Goal: Book appointment/travel/reservation

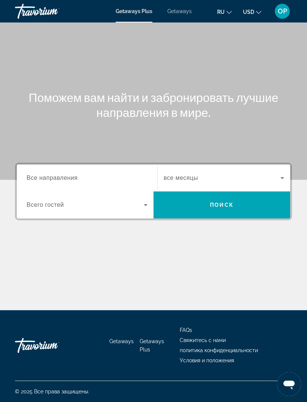
click at [176, 9] on span "Getaways" at bounding box center [179, 11] width 24 height 6
click at [54, 176] on span "Все направления" at bounding box center [52, 178] width 51 height 6
click at [54, 176] on input "Destination Все направления" at bounding box center [87, 178] width 121 height 9
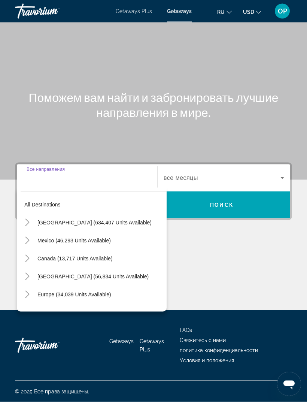
scroll to position [24, 0]
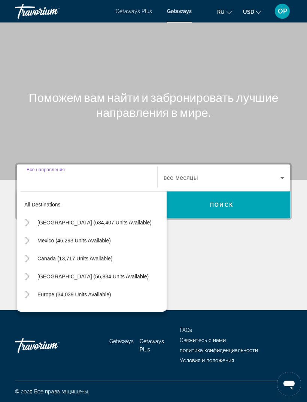
click at [31, 219] on icon "Toggle United States (634,407 units available)" at bounding box center [27, 222] width 7 height 7
click at [54, 273] on span "[US_STATE] (79,016 units available)" at bounding box center [88, 276] width 86 height 6
type input "**********"
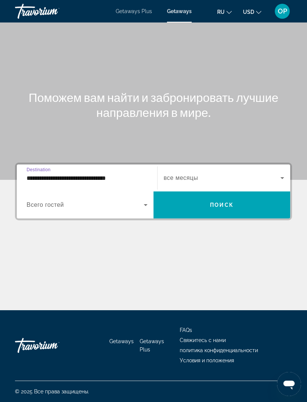
click at [113, 200] on span "Search widget" at bounding box center [85, 204] width 117 height 9
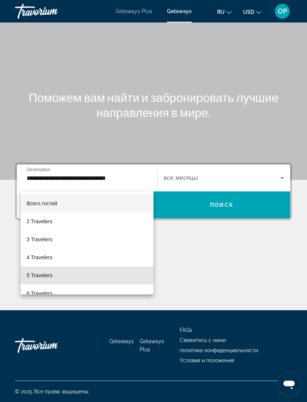
click at [42, 274] on span "5 Travelers" at bounding box center [40, 275] width 26 height 9
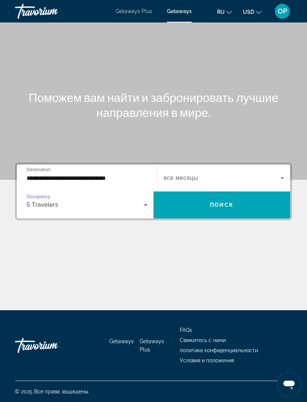
click at [134, 200] on div "5 Travelers" at bounding box center [85, 204] width 117 height 9
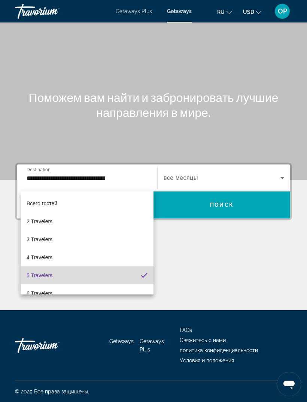
click at [46, 273] on span "5 Travelers" at bounding box center [40, 275] width 26 height 9
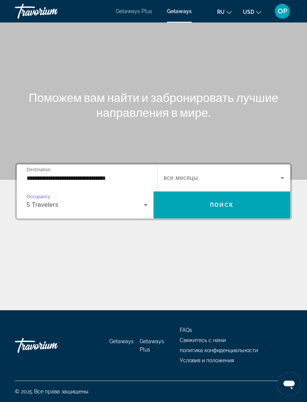
click at [279, 173] on icon "Search widget" at bounding box center [282, 177] width 9 height 9
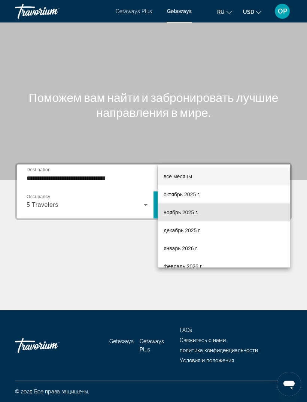
click at [170, 212] on span "ноябрь 2025 г." at bounding box center [181, 212] width 34 height 9
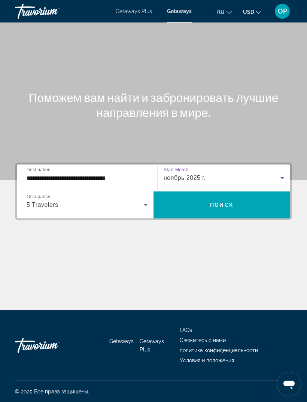
click at [219, 202] on span "Поиск" at bounding box center [222, 205] width 24 height 6
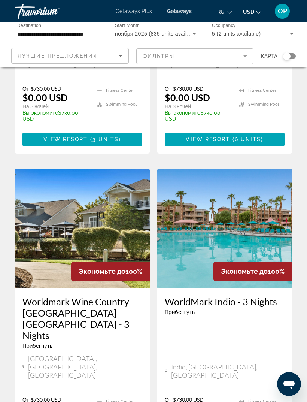
scroll to position [1444, 0]
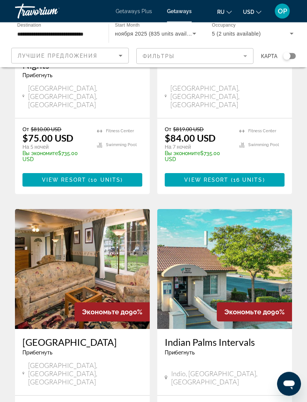
scroll to position [1388, 0]
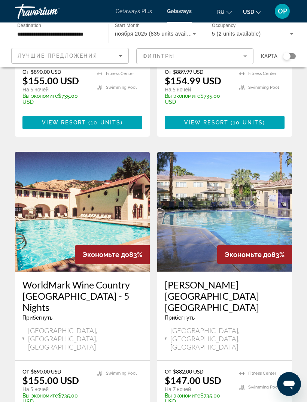
scroll to position [1098, 0]
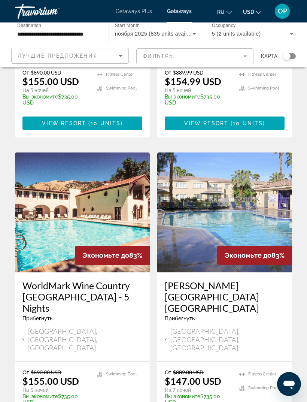
click at [237, 152] on img "Main content" at bounding box center [224, 212] width 135 height 120
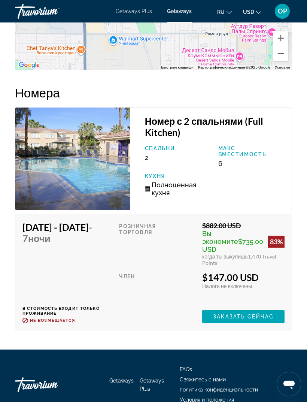
scroll to position [1457, 0]
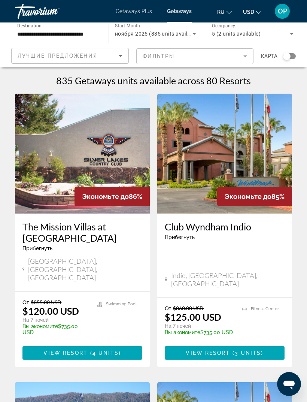
click at [211, 153] on img "Main content" at bounding box center [224, 154] width 135 height 120
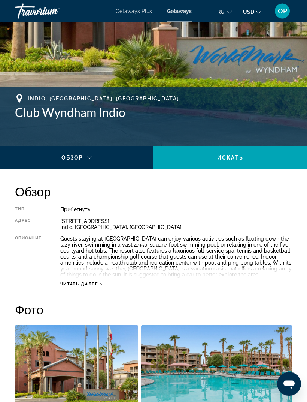
scroll to position [232, 0]
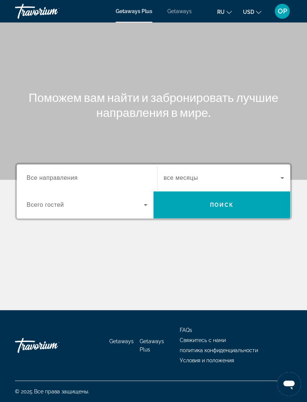
click at [46, 176] on span "Все направления" at bounding box center [52, 178] width 51 height 6
click at [46, 176] on input "Destination Все направления" at bounding box center [87, 178] width 121 height 9
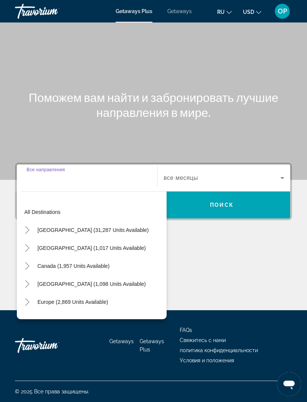
scroll to position [24, 0]
click at [52, 227] on span "[GEOGRAPHIC_DATA] (31,287 units available)" at bounding box center [92, 230] width 111 height 6
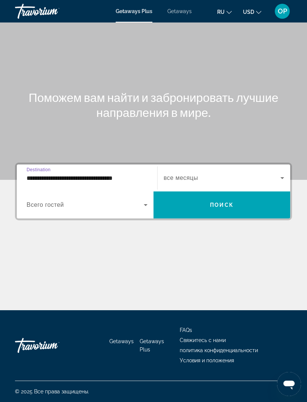
click at [44, 174] on input "**********" at bounding box center [87, 178] width 121 height 9
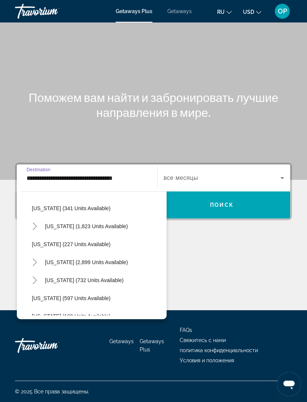
scroll to position [346, 0]
click at [63, 259] on span "[US_STATE] (2,899 units available)" at bounding box center [86, 262] width 83 height 6
type input "**********"
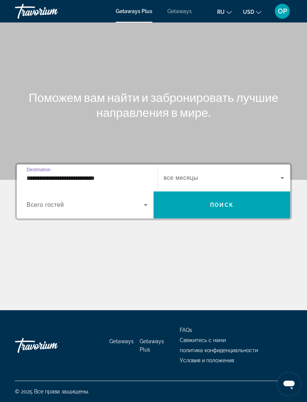
click at [46, 202] on span "Всего гостей" at bounding box center [45, 205] width 37 height 6
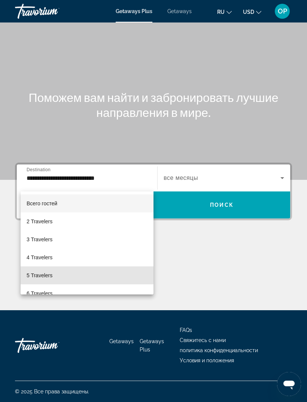
click at [43, 274] on span "5 Travelers" at bounding box center [40, 275] width 26 height 9
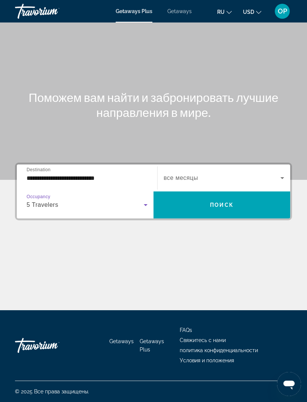
click at [281, 173] on icon "Search widget" at bounding box center [282, 177] width 9 height 9
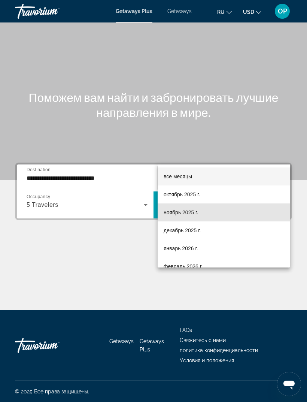
click at [171, 214] on span "ноябрь 2025 г." at bounding box center [181, 212] width 34 height 9
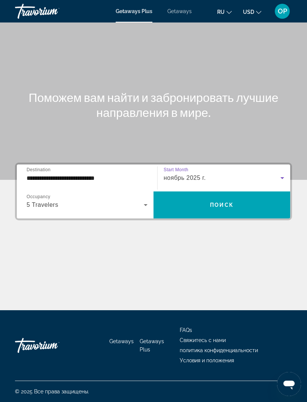
click at [217, 202] on span "Поиск" at bounding box center [222, 205] width 24 height 6
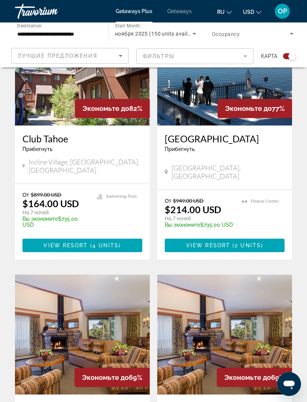
scroll to position [532, 0]
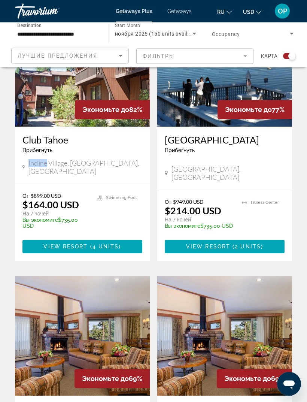
click at [121, 159] on div "Incline Village, [GEOGRAPHIC_DATA], [GEOGRAPHIC_DATA]" at bounding box center [82, 167] width 120 height 16
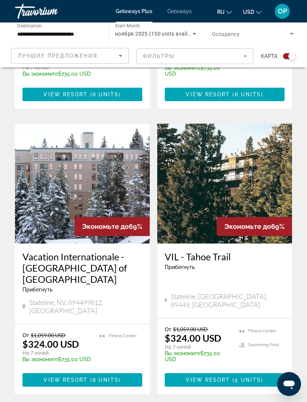
scroll to position [1546, 0]
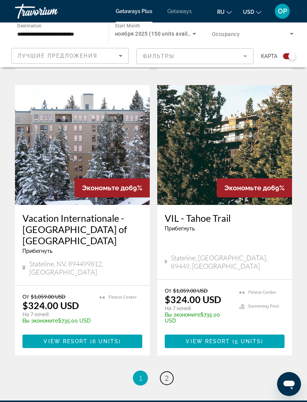
click at [167, 374] on span "2" at bounding box center [167, 378] width 4 height 8
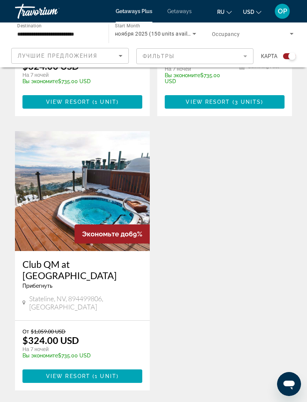
scroll to position [406, 0]
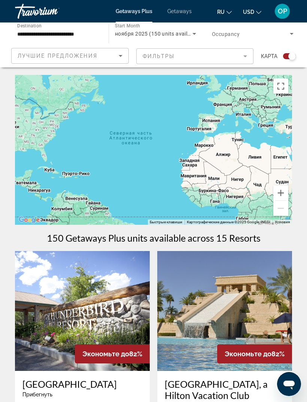
click at [181, 14] on span "Getaways" at bounding box center [179, 11] width 24 height 6
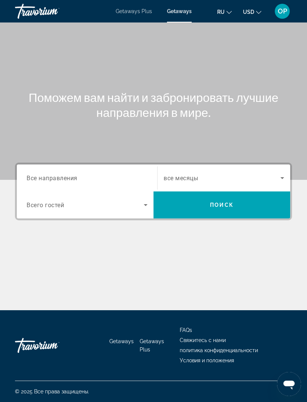
click at [46, 179] on span "Все направления" at bounding box center [52, 177] width 51 height 7
click at [46, 179] on input "Destination Все направления" at bounding box center [87, 178] width 121 height 9
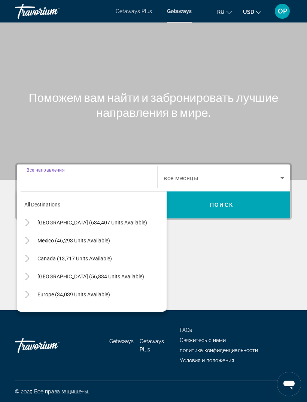
click at [44, 219] on span "[GEOGRAPHIC_DATA] (634,407 units available)" at bounding box center [92, 222] width 110 height 6
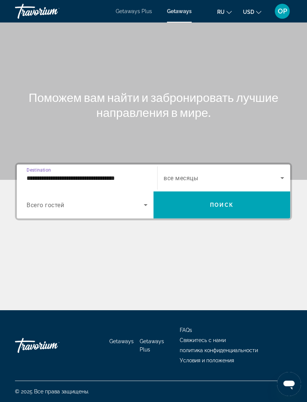
click at [91, 174] on input "**********" at bounding box center [87, 178] width 121 height 9
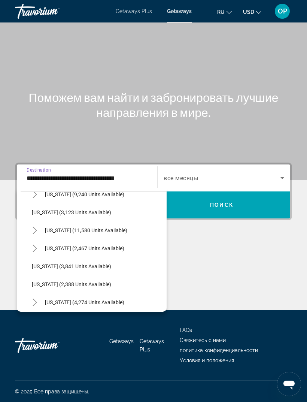
scroll to position [425, 0]
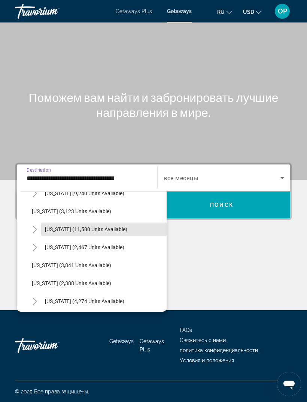
click at [55, 226] on span "[US_STATE] (11,580 units available)" at bounding box center [86, 229] width 82 height 6
type input "**********"
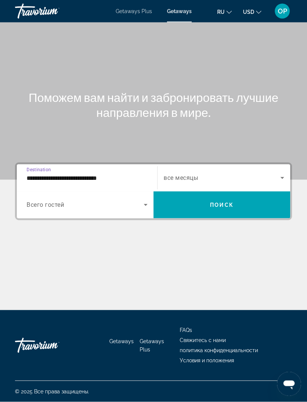
scroll to position [24, 0]
click at [142, 200] on icon "Search widget" at bounding box center [145, 204] width 9 height 9
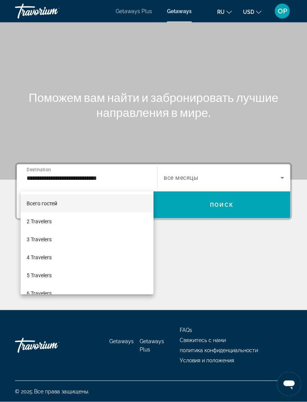
scroll to position [24, 0]
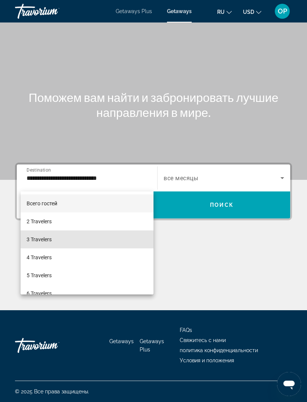
click at [36, 240] on span "3 Travelers" at bounding box center [39, 239] width 25 height 9
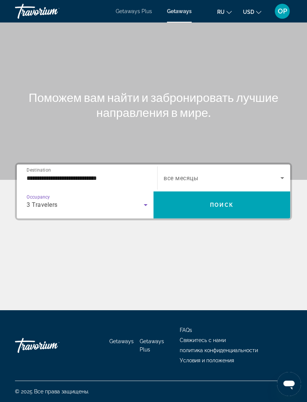
click at [282, 173] on icon "Search widget" at bounding box center [282, 177] width 9 height 9
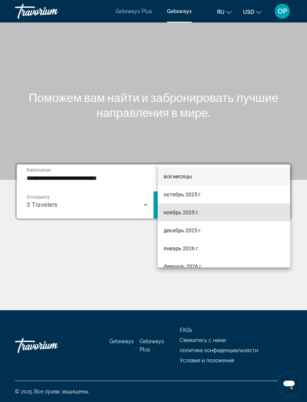
click at [172, 214] on span "ноябрь 2025 г." at bounding box center [182, 212] width 36 height 9
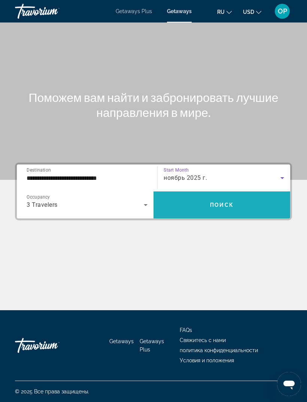
click at [218, 202] on span "Поиск" at bounding box center [222, 205] width 24 height 6
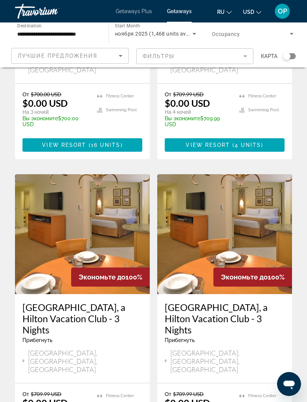
scroll to position [1421, 0]
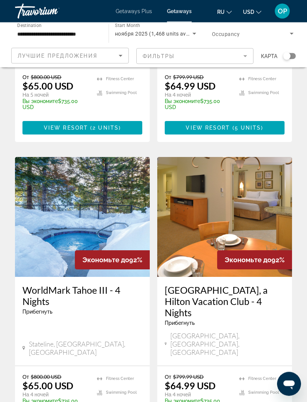
scroll to position [1422, 0]
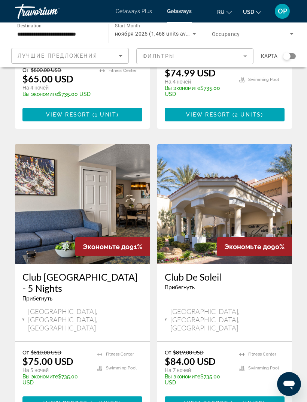
scroll to position [249, 0]
click at [214, 178] on img "Main content" at bounding box center [224, 204] width 135 height 120
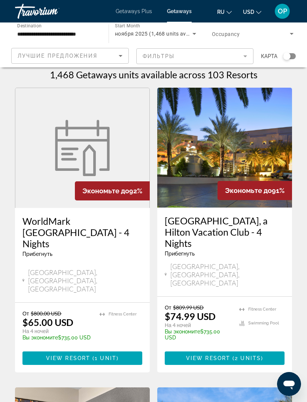
scroll to position [6, 0]
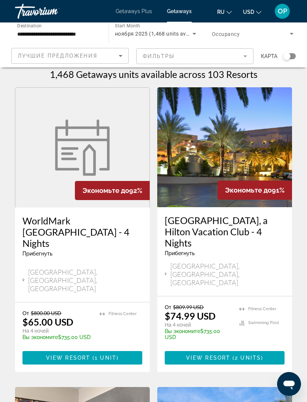
click at [217, 153] on img "Main content" at bounding box center [224, 147] width 135 height 120
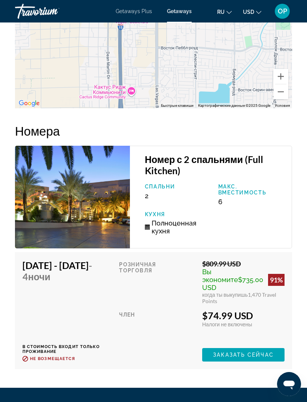
scroll to position [1478, 0]
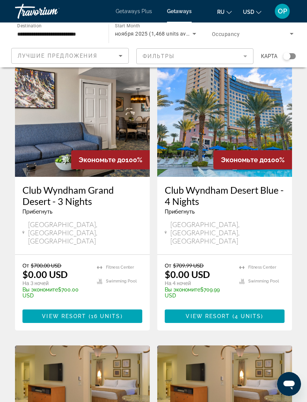
scroll to position [1421, 0]
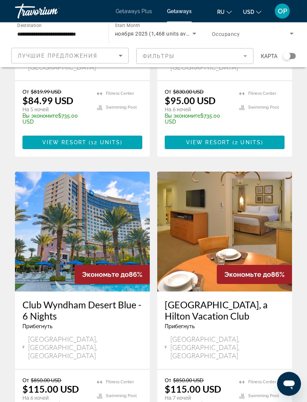
scroll to position [1411, 0]
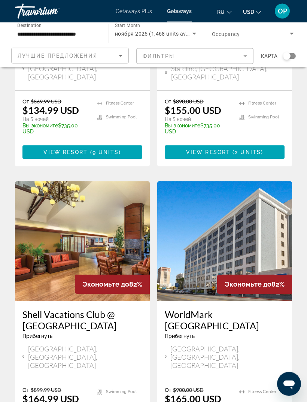
scroll to position [785, 0]
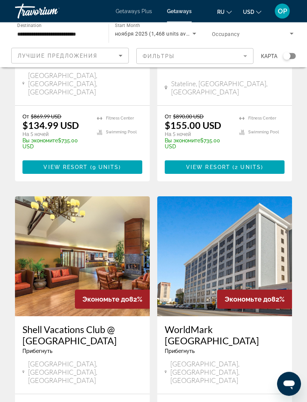
click at [42, 216] on img "Main content" at bounding box center [82, 257] width 135 height 120
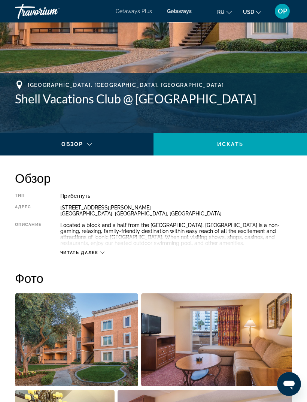
scroll to position [238, 0]
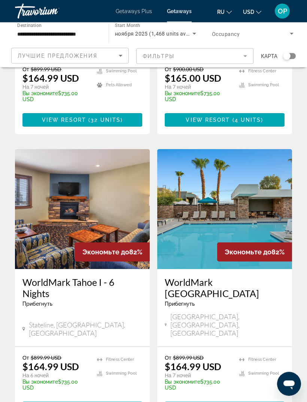
scroll to position [1121, 0]
click at [213, 149] on img "Main content" at bounding box center [224, 209] width 135 height 120
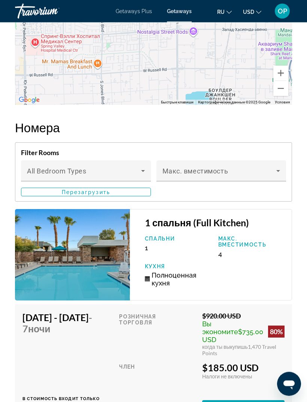
scroll to position [1522, 0]
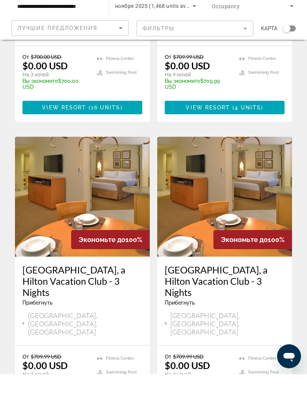
scroll to position [1421, 0]
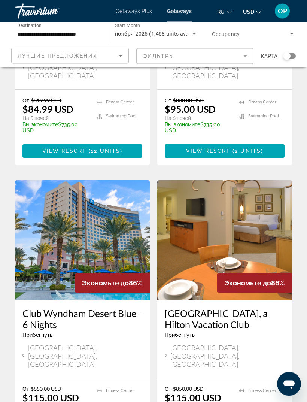
scroll to position [1411, 0]
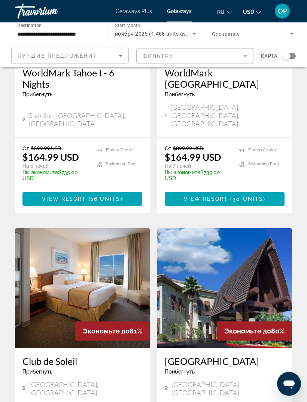
scroll to position [1346, 0]
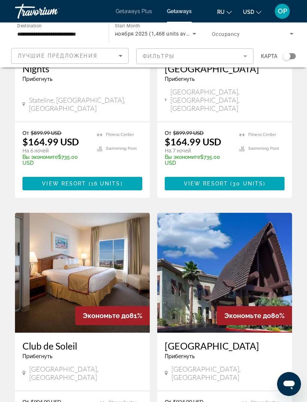
click at [226, 213] on img "Main content" at bounding box center [224, 273] width 135 height 120
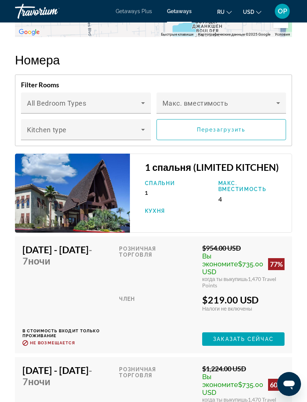
scroll to position [1516, 0]
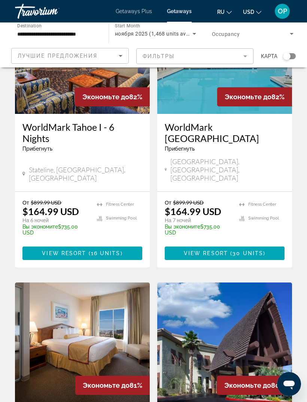
scroll to position [1334, 0]
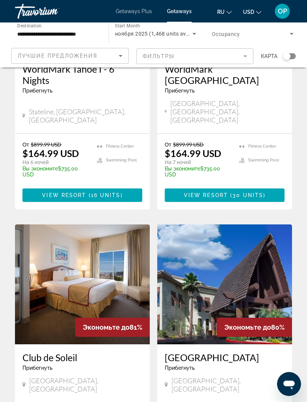
click at [54, 224] on img "Main content" at bounding box center [82, 284] width 135 height 120
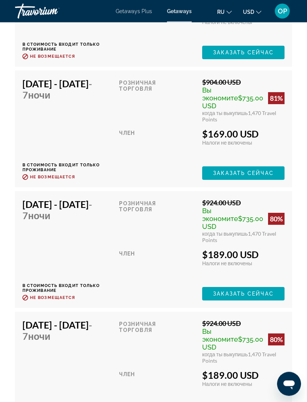
scroll to position [1859, 0]
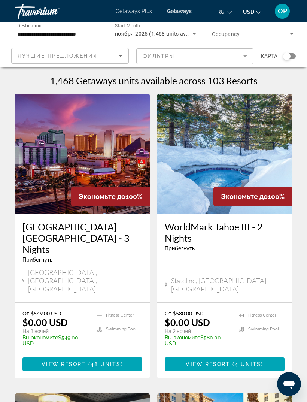
click at [180, 12] on span "Getaways" at bounding box center [179, 11] width 25 height 6
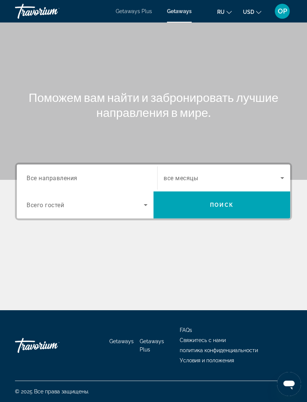
click at [47, 178] on span "Все направления" at bounding box center [52, 177] width 51 height 7
click at [47, 178] on input "Destination Все направления" at bounding box center [87, 178] width 121 height 9
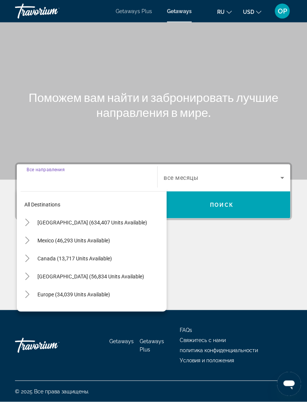
scroll to position [24, 0]
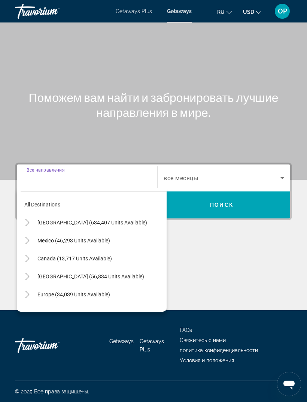
click at [33, 216] on mat-icon "Toggle United States (634,407 units available)" at bounding box center [27, 222] width 13 height 13
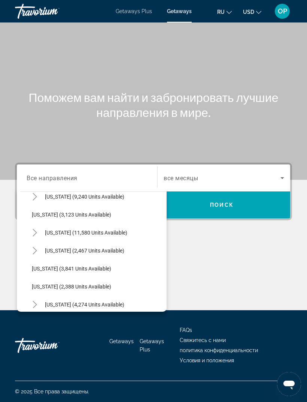
scroll to position [422, 0]
click at [53, 229] on span "[US_STATE] (11,580 units available)" at bounding box center [86, 232] width 82 height 6
type input "**********"
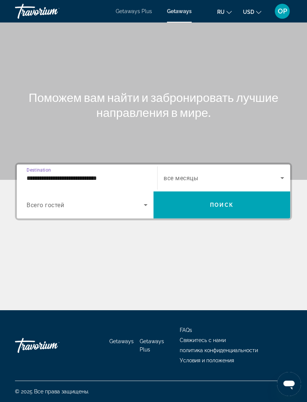
click at [57, 200] on span "Search widget" at bounding box center [85, 204] width 117 height 9
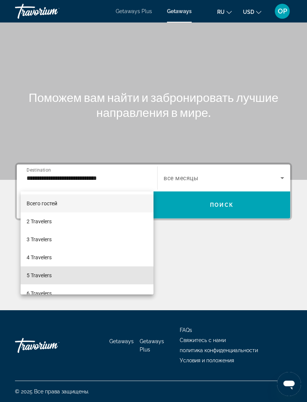
click at [37, 276] on span "5 Travelers" at bounding box center [39, 275] width 25 height 9
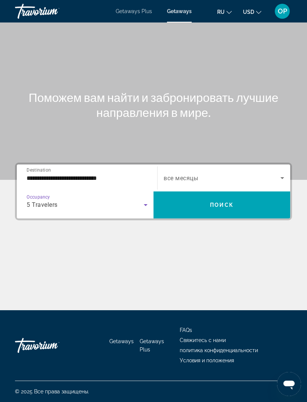
click at [281, 173] on icon "Search widget" at bounding box center [282, 177] width 9 height 9
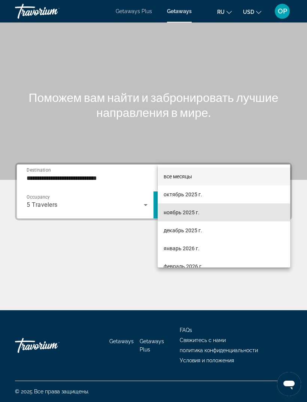
click at [170, 215] on span "ноябрь 2025 г." at bounding box center [182, 212] width 36 height 9
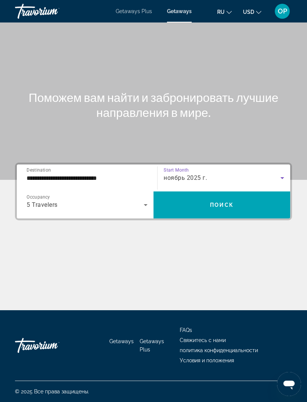
click at [219, 202] on span "Поиск" at bounding box center [222, 205] width 24 height 6
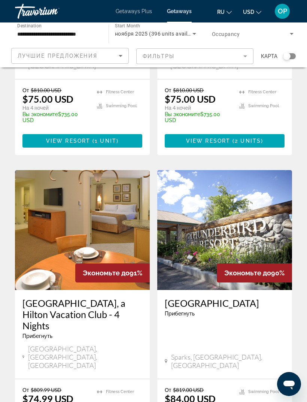
scroll to position [1422, 0]
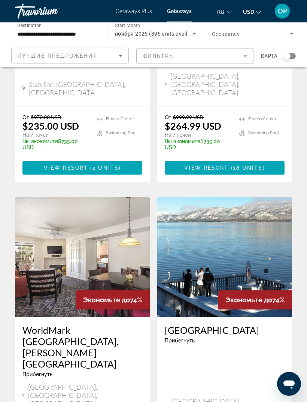
scroll to position [1351, 0]
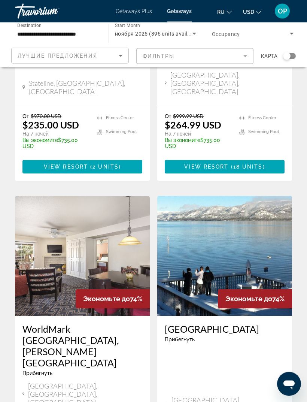
click at [50, 196] on img "Main content" at bounding box center [82, 256] width 135 height 120
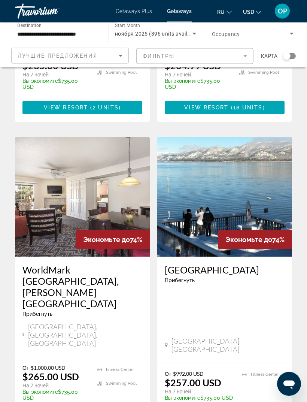
scroll to position [1411, 0]
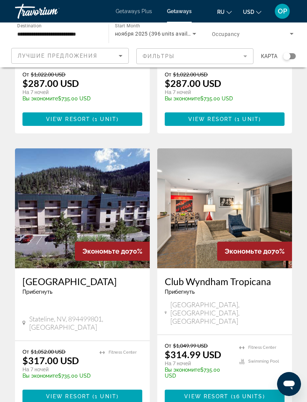
scroll to position [815, 0]
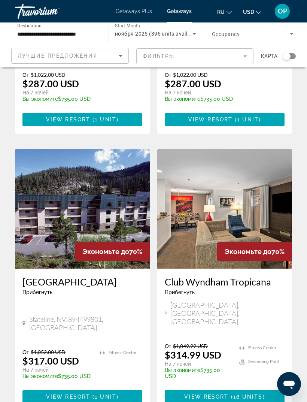
click at [219, 149] on img "Main content" at bounding box center [224, 209] width 135 height 120
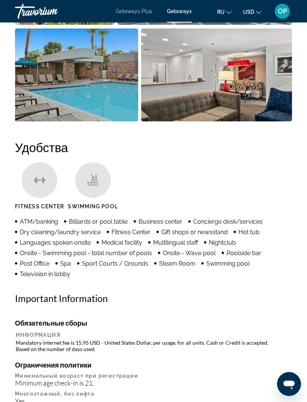
scroll to position [709, 0]
